Goal: Task Accomplishment & Management: Manage account settings

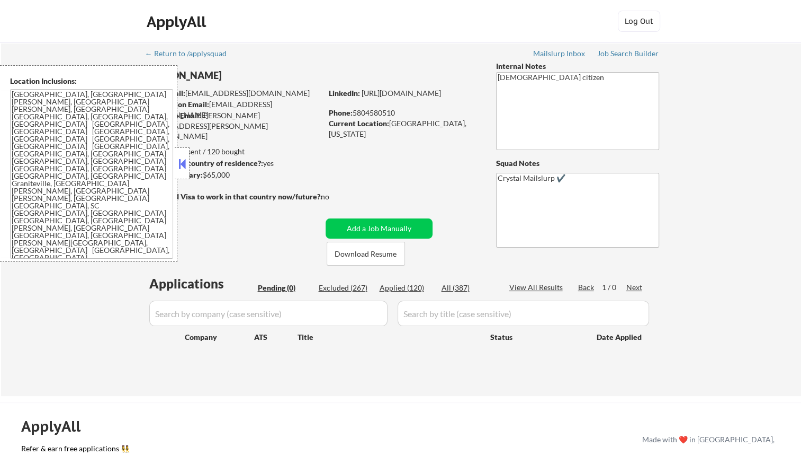
click at [410, 285] on div "Applied (120)" at bounding box center [406, 287] width 53 height 11
click at [189, 161] on div at bounding box center [182, 163] width 15 height 32
select select ""applied""
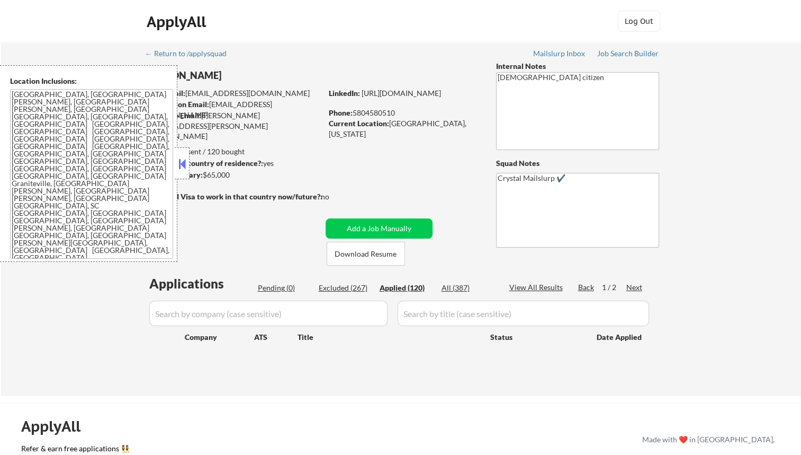
select select ""applied""
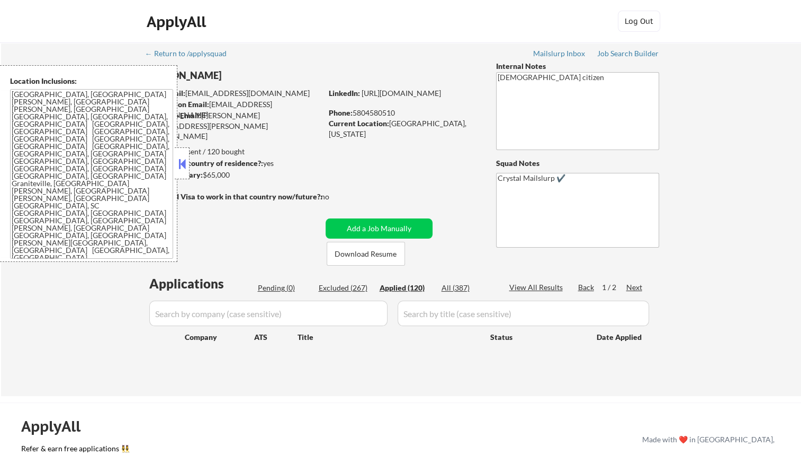
select select ""applied""
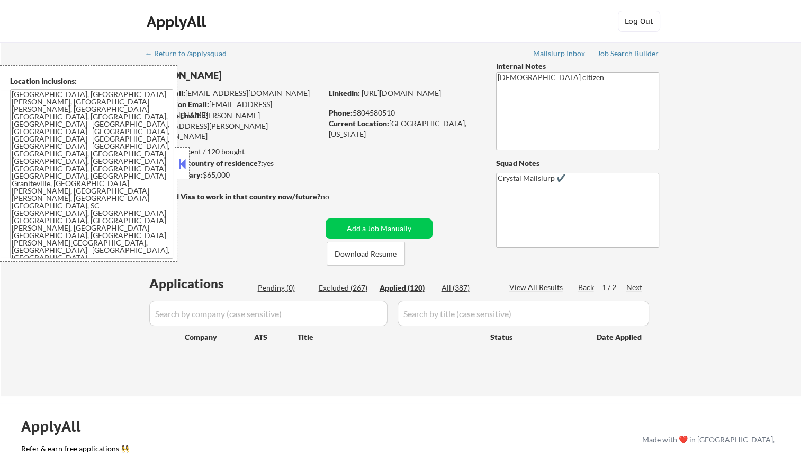
select select ""applied""
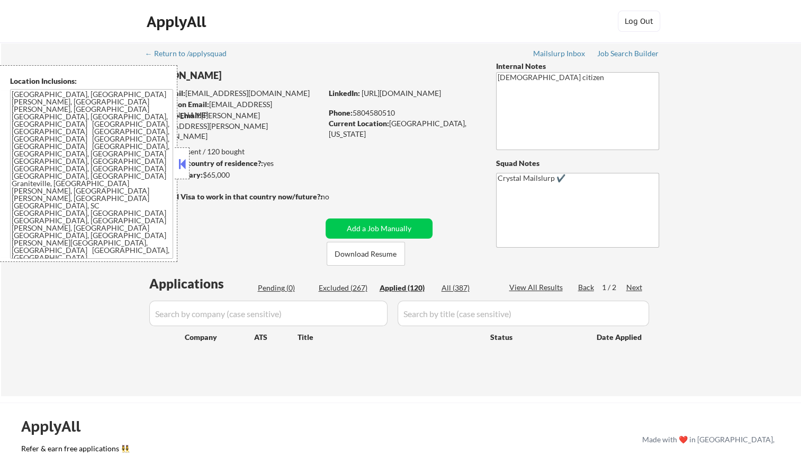
select select ""applied""
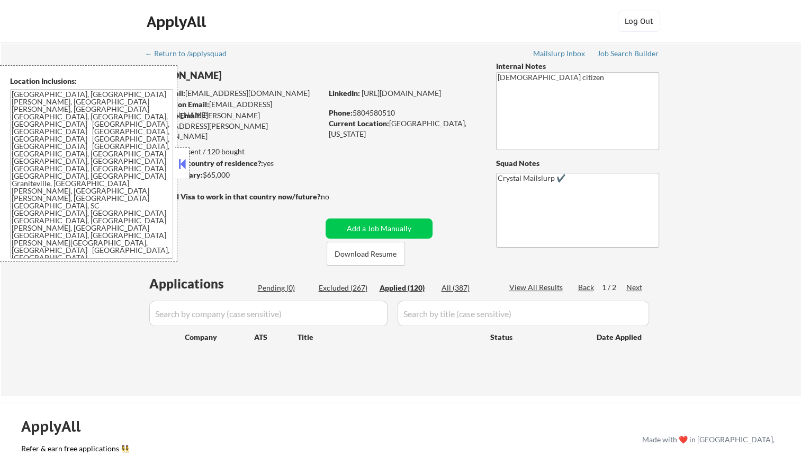
select select ""applied""
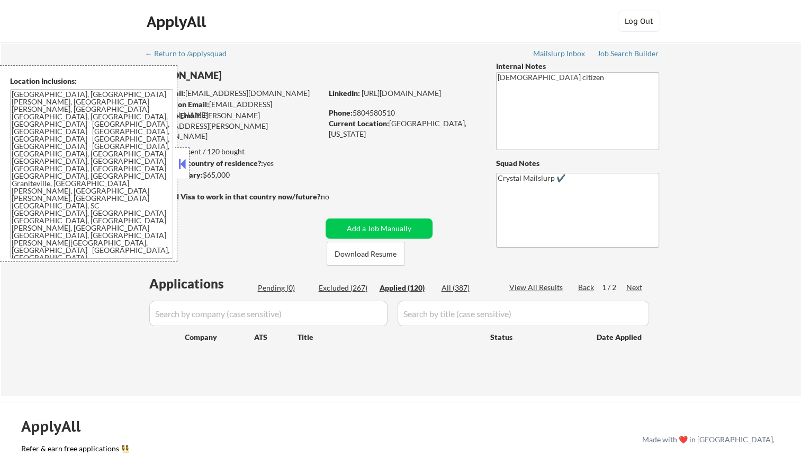
select select ""applied""
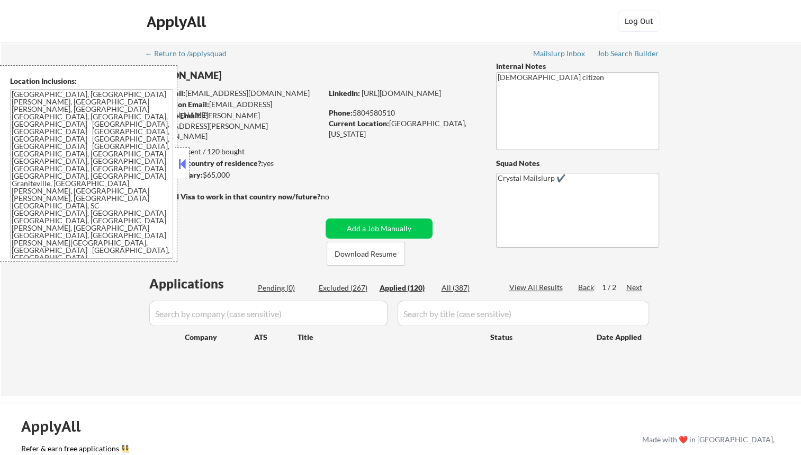
select select ""applied""
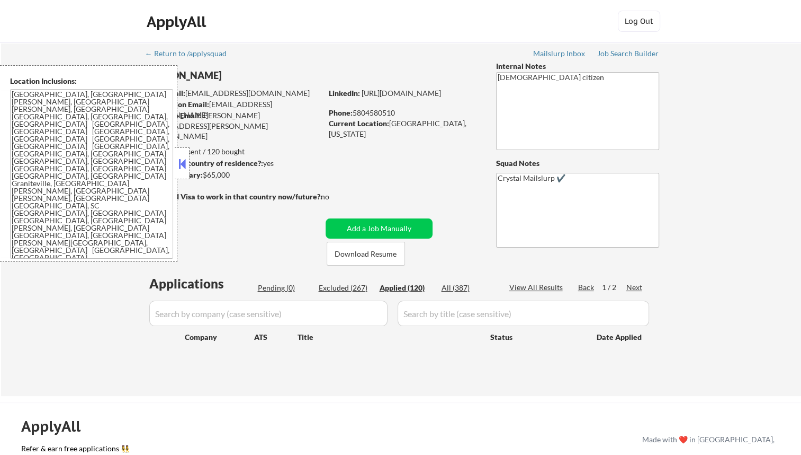
select select ""applied""
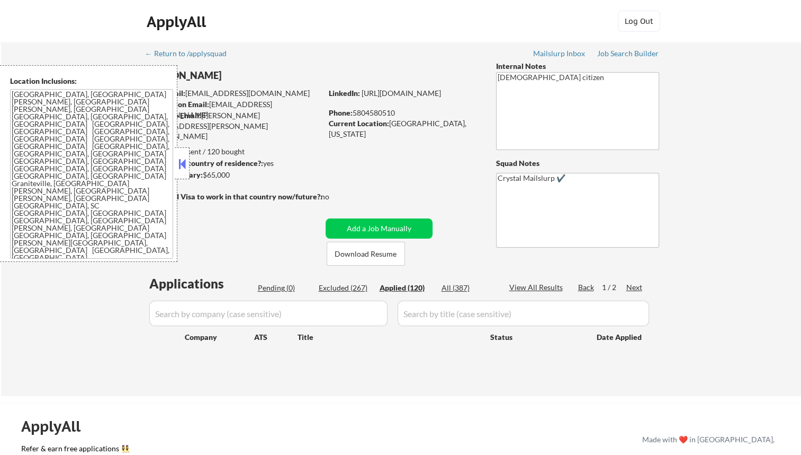
select select ""applied""
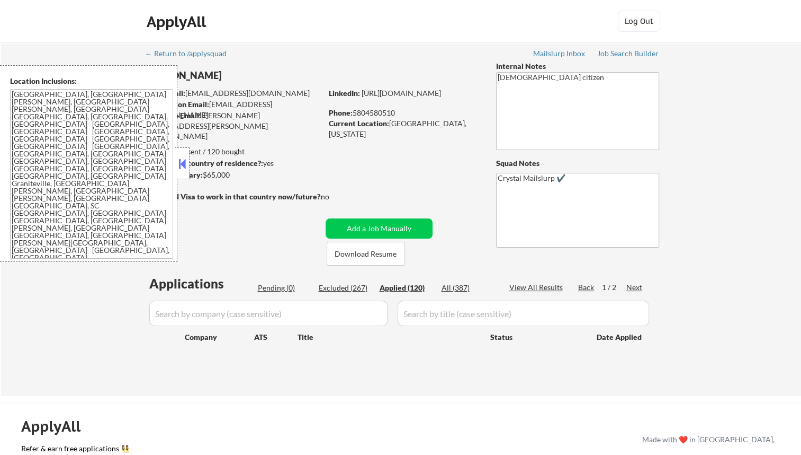
select select ""applied""
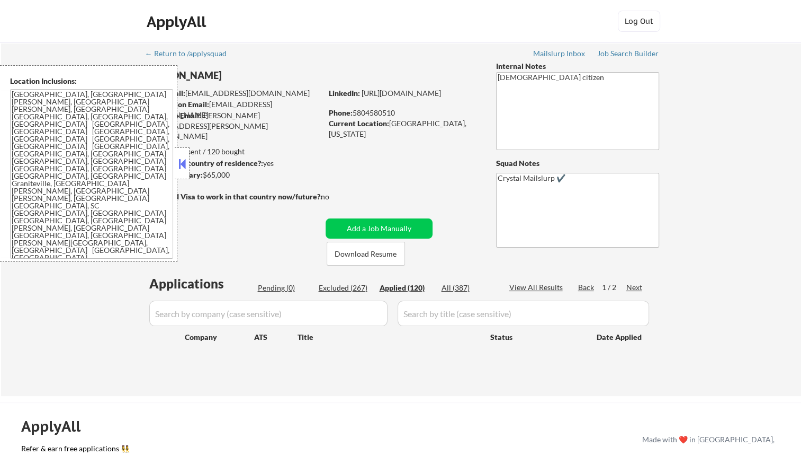
select select ""applied""
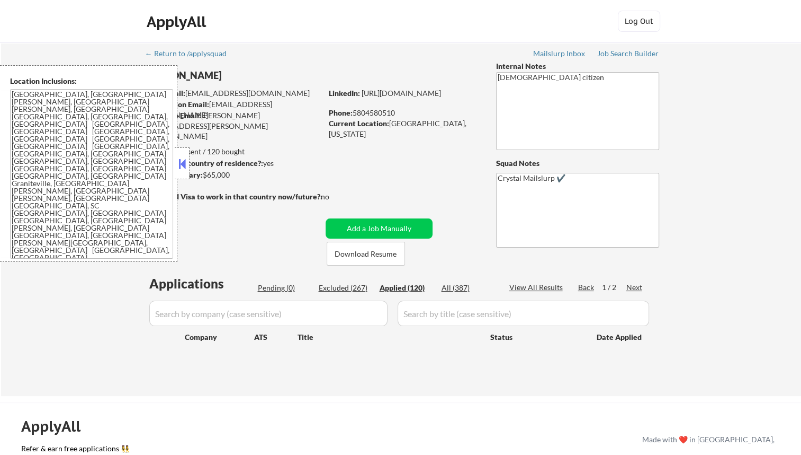
select select ""applied""
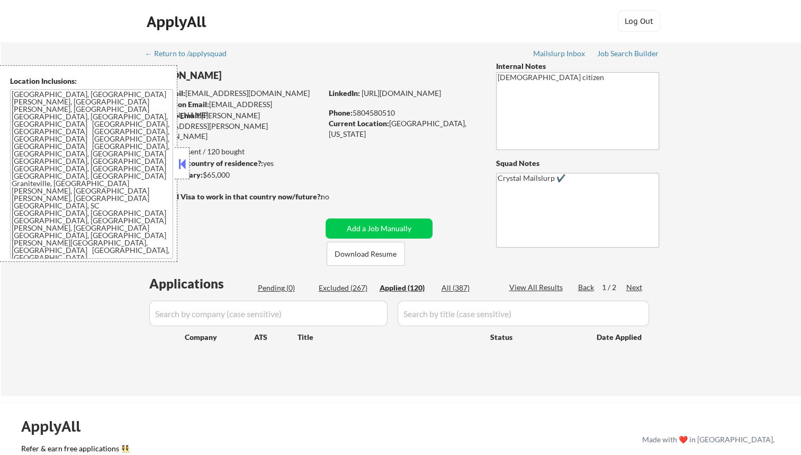
select select ""applied""
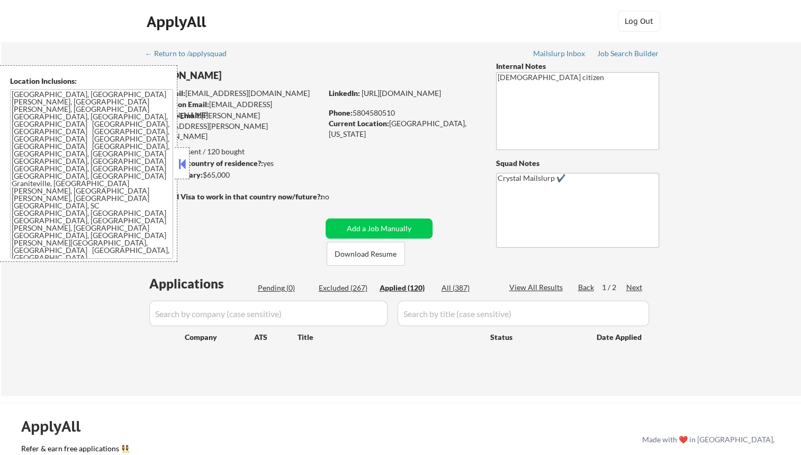
select select ""applied""
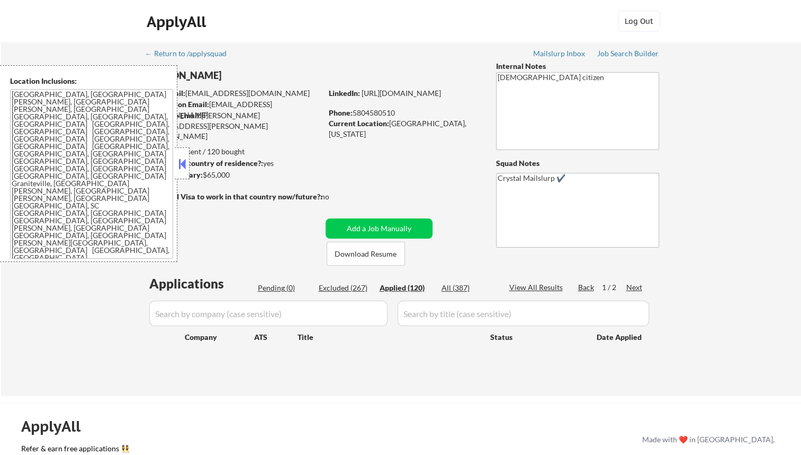
select select ""applied""
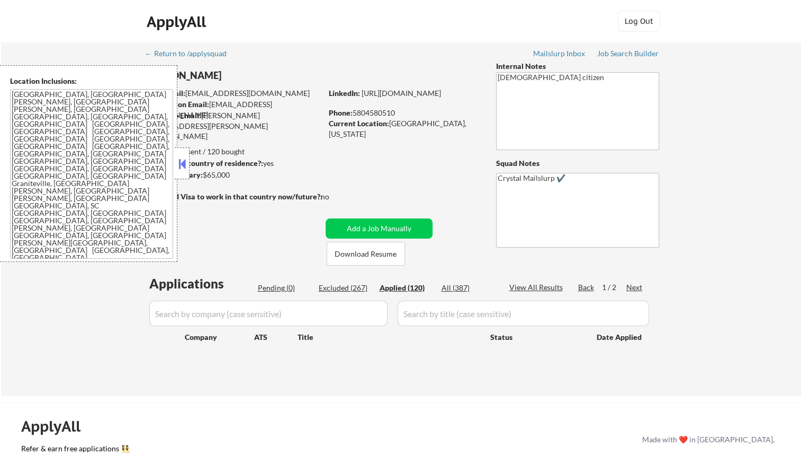
select select ""applied""
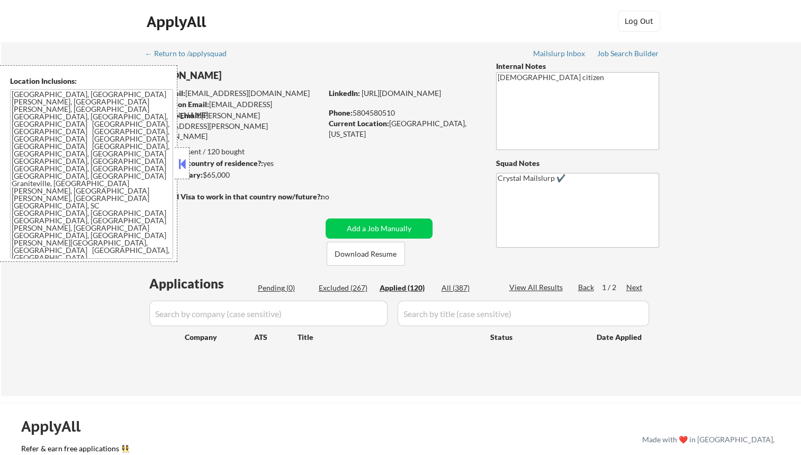
select select ""applied""
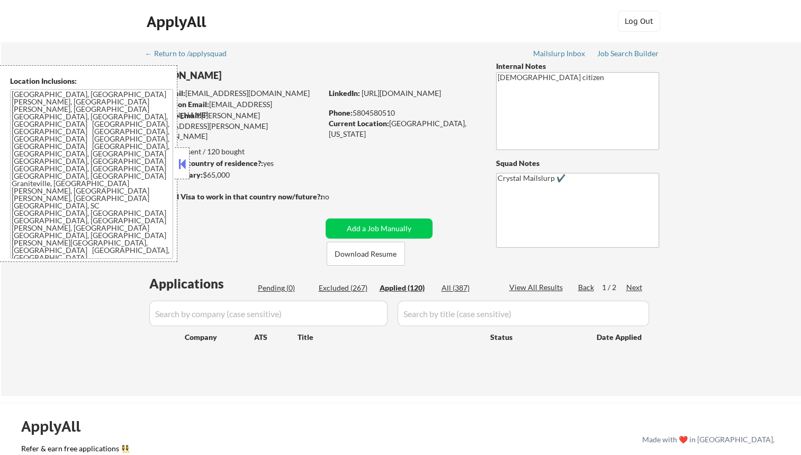
select select ""applied""
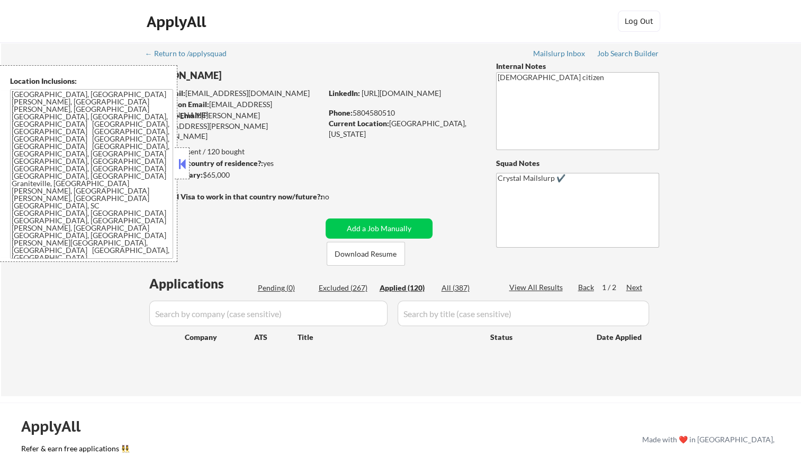
select select ""applied""
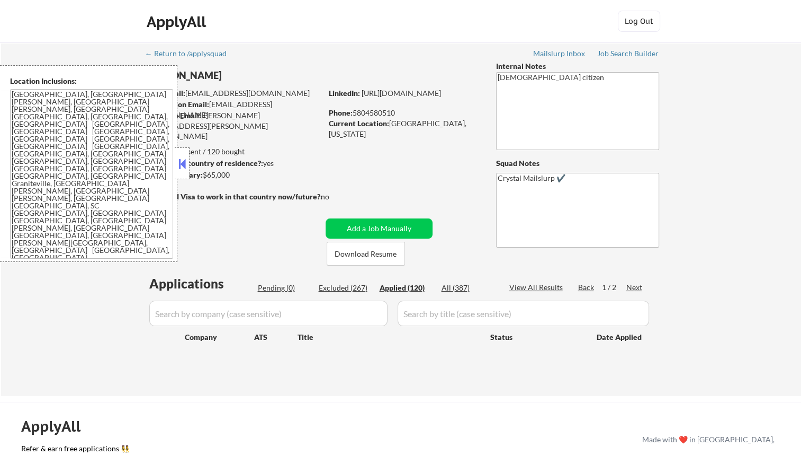
select select ""applied""
